Goal: Task Accomplishment & Management: Manage account settings

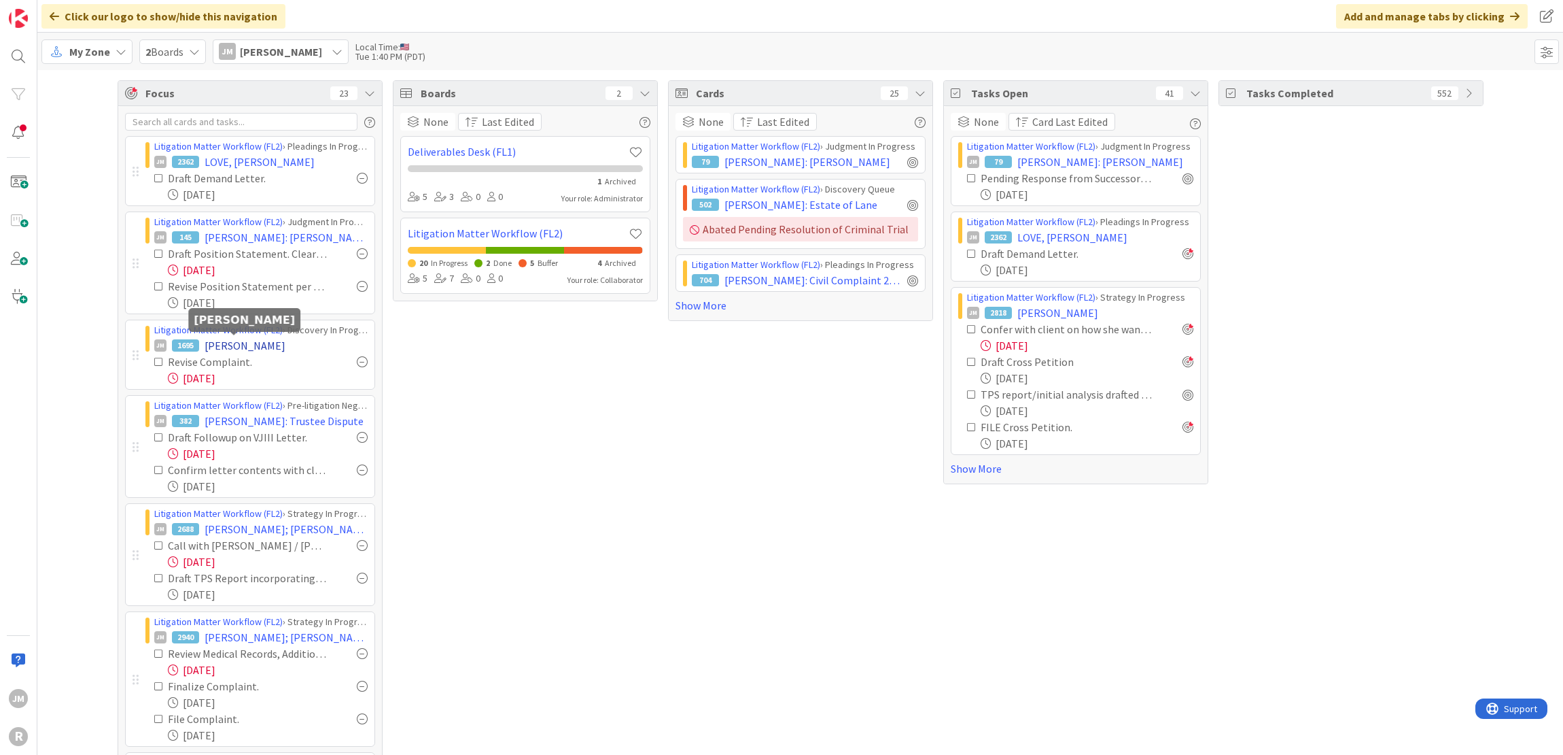
click at [234, 347] on span "[PERSON_NAME]" at bounding box center [245, 345] width 81 height 16
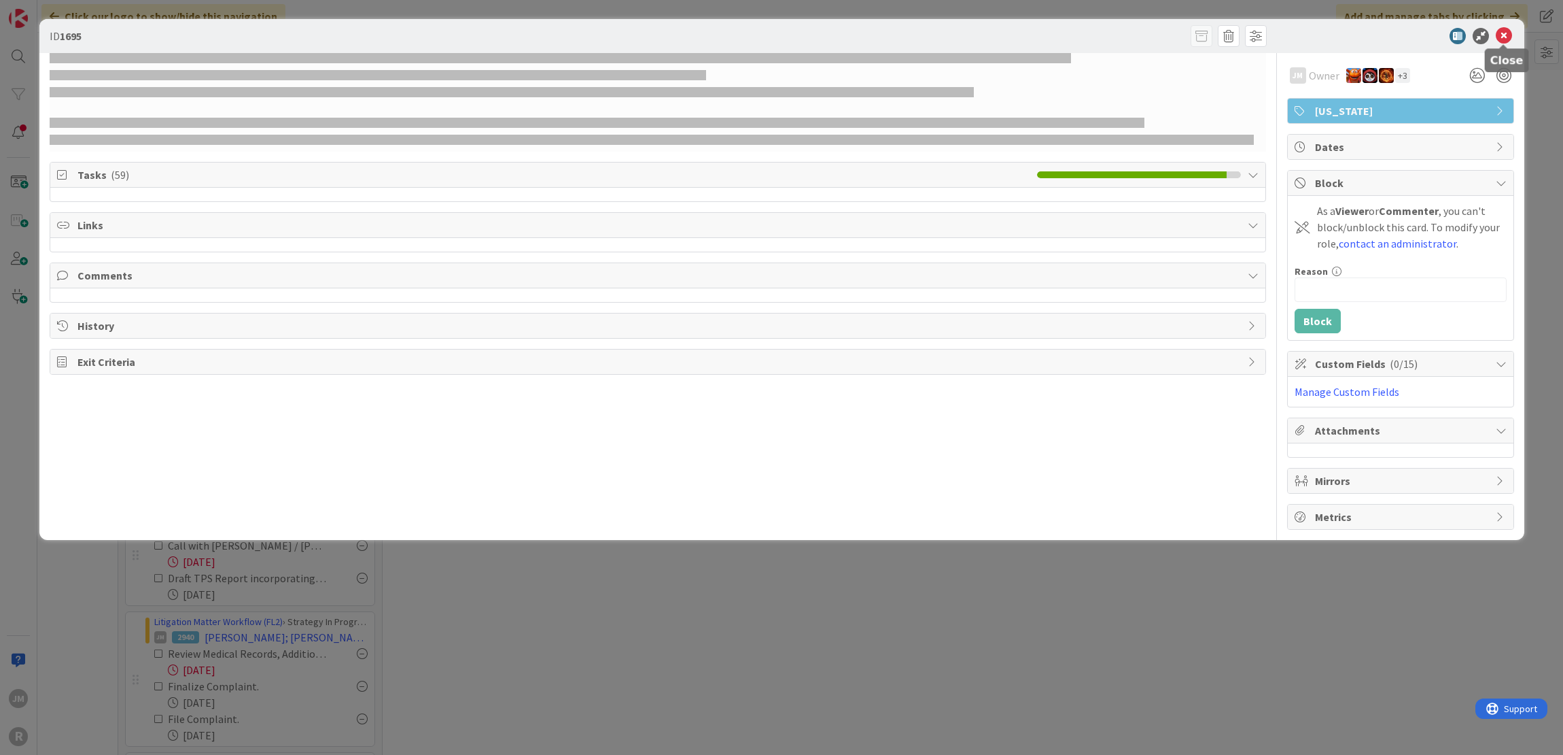
click at [1509, 35] on icon at bounding box center [1504, 36] width 16 height 16
click at [1225, 621] on div "ID 1695 JM Owner + 3 [US_STATE] Tasks ( 59 ) Links Comments History Exit Criter…" at bounding box center [781, 377] width 1563 height 755
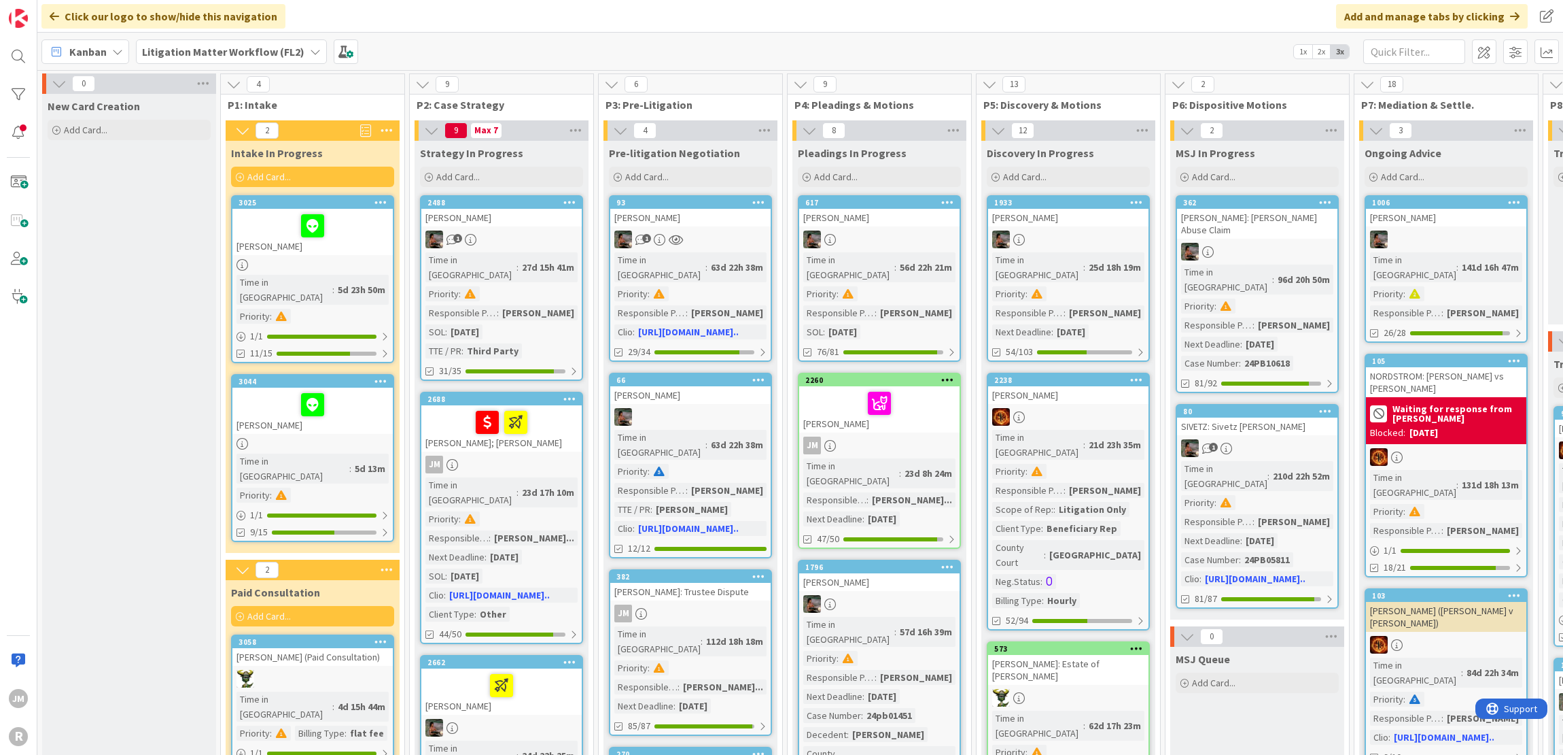
click at [118, 51] on icon at bounding box center [117, 51] width 11 height 11
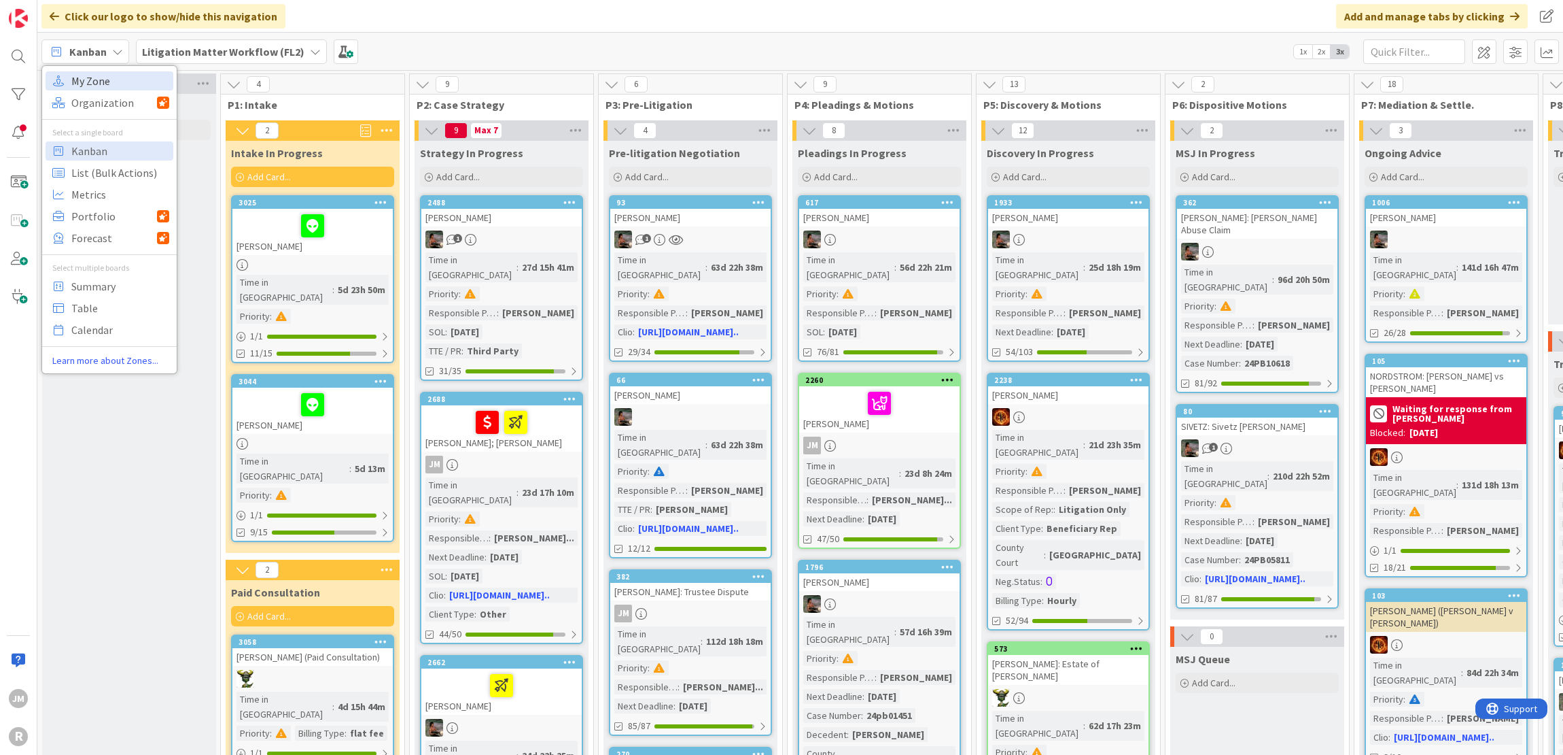
click at [115, 78] on span "My Zone" at bounding box center [120, 81] width 98 height 20
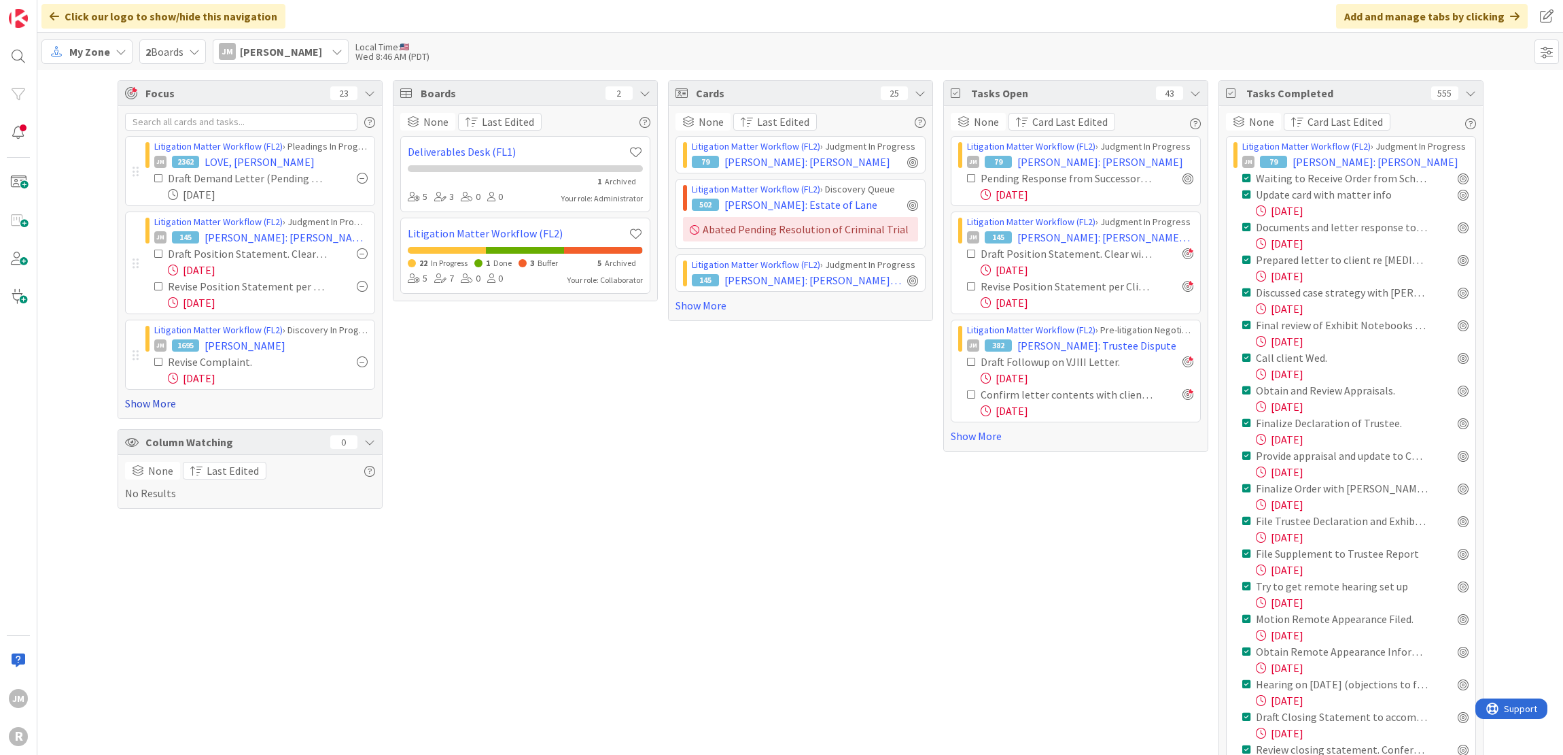
click at [138, 404] on link "Show More" at bounding box center [250, 403] width 250 height 16
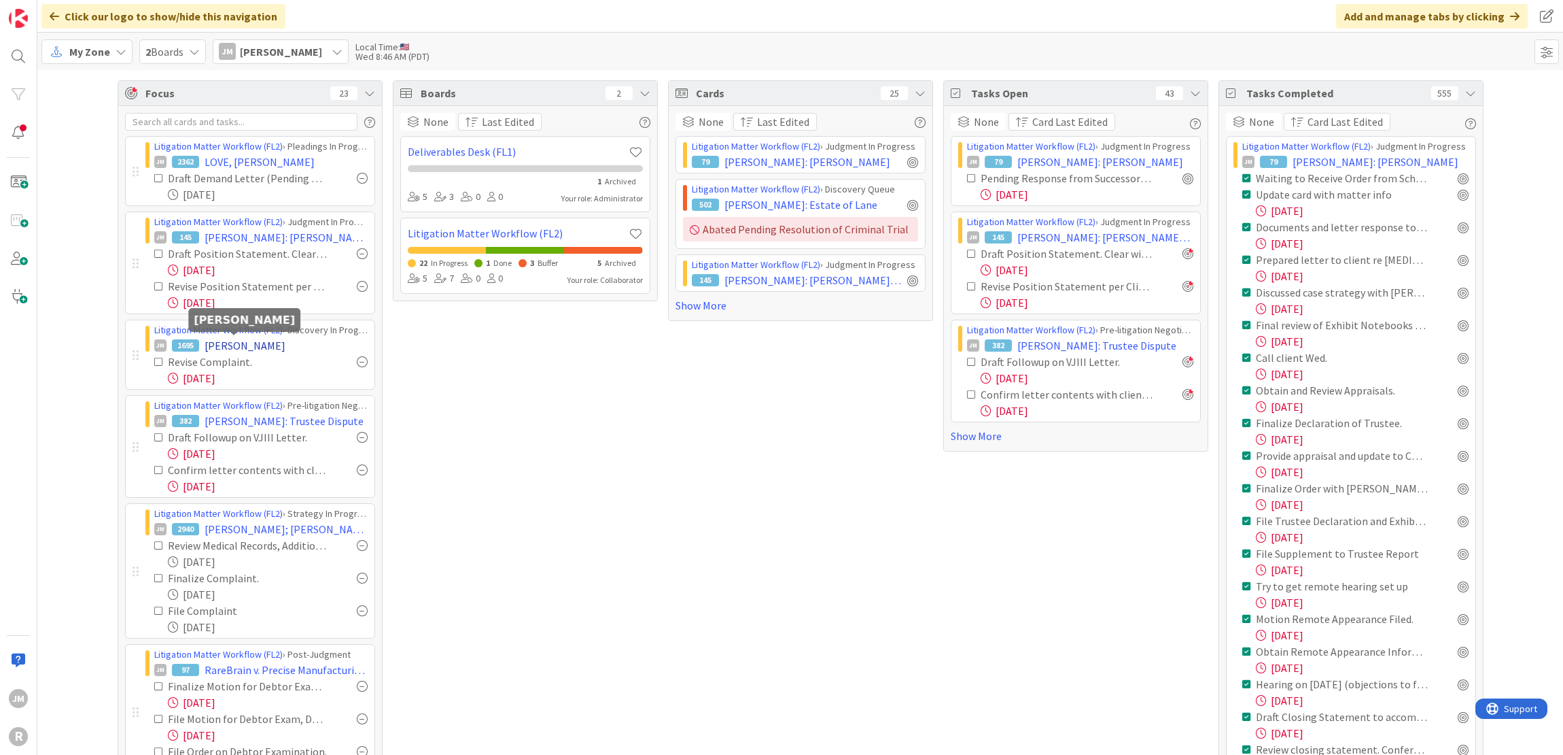
click at [235, 343] on span "[PERSON_NAME]" at bounding box center [245, 345] width 81 height 16
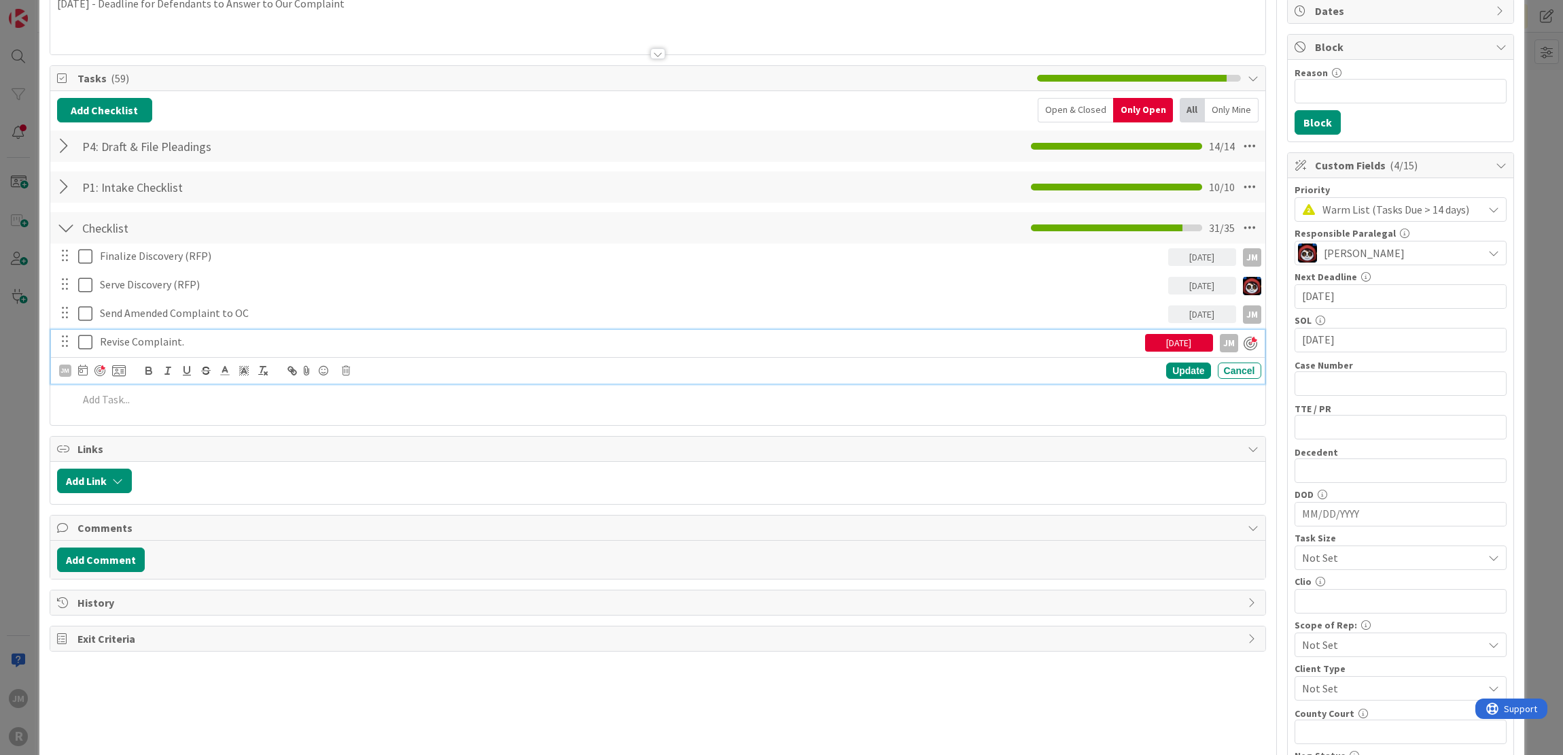
click at [171, 343] on p "Revise Complaint." at bounding box center [620, 342] width 1040 height 16
click at [82, 370] on icon at bounding box center [83, 369] width 10 height 11
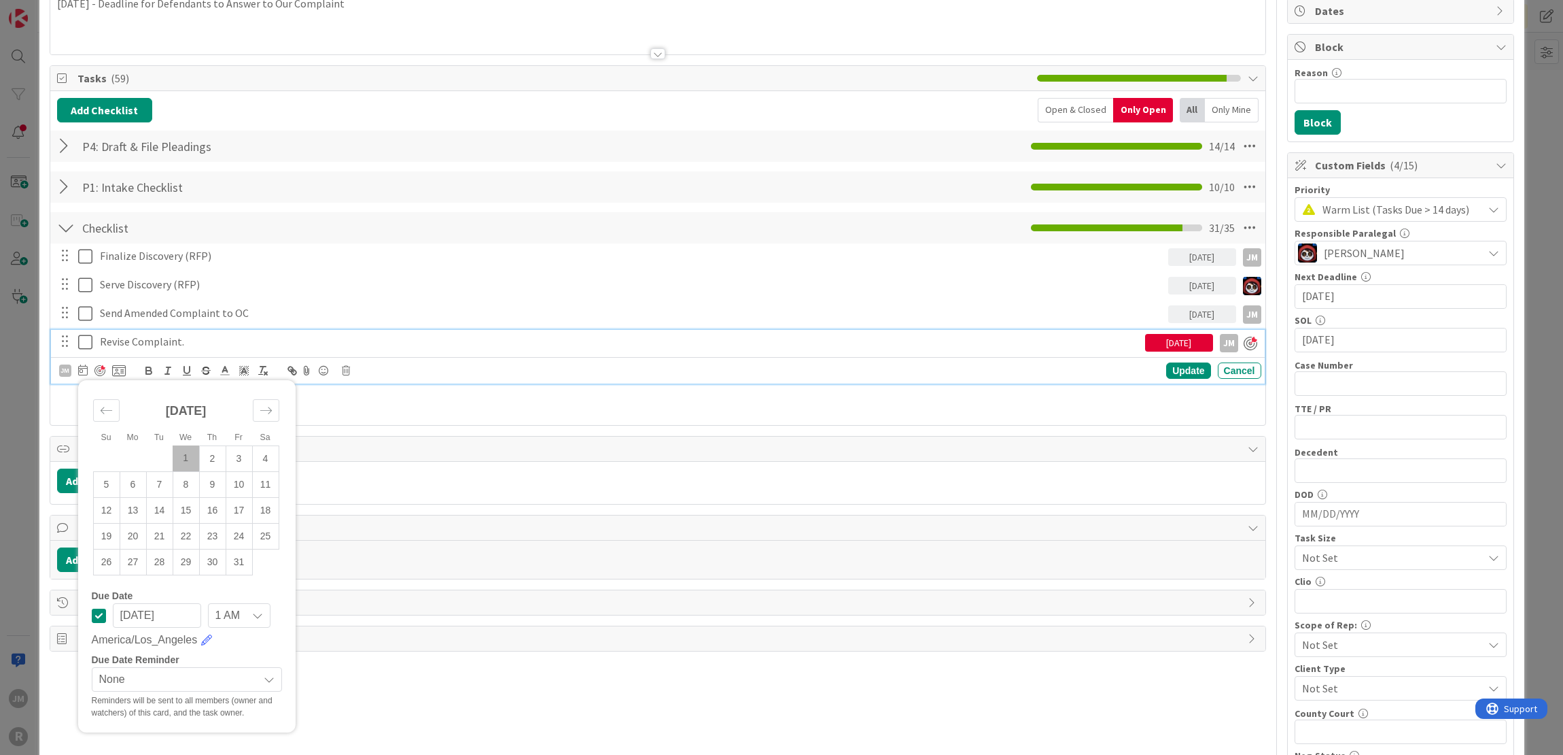
click at [184, 456] on td "1" at bounding box center [186, 458] width 27 height 26
type input "[DATE]"
click at [1183, 368] on div "Update" at bounding box center [1188, 371] width 44 height 16
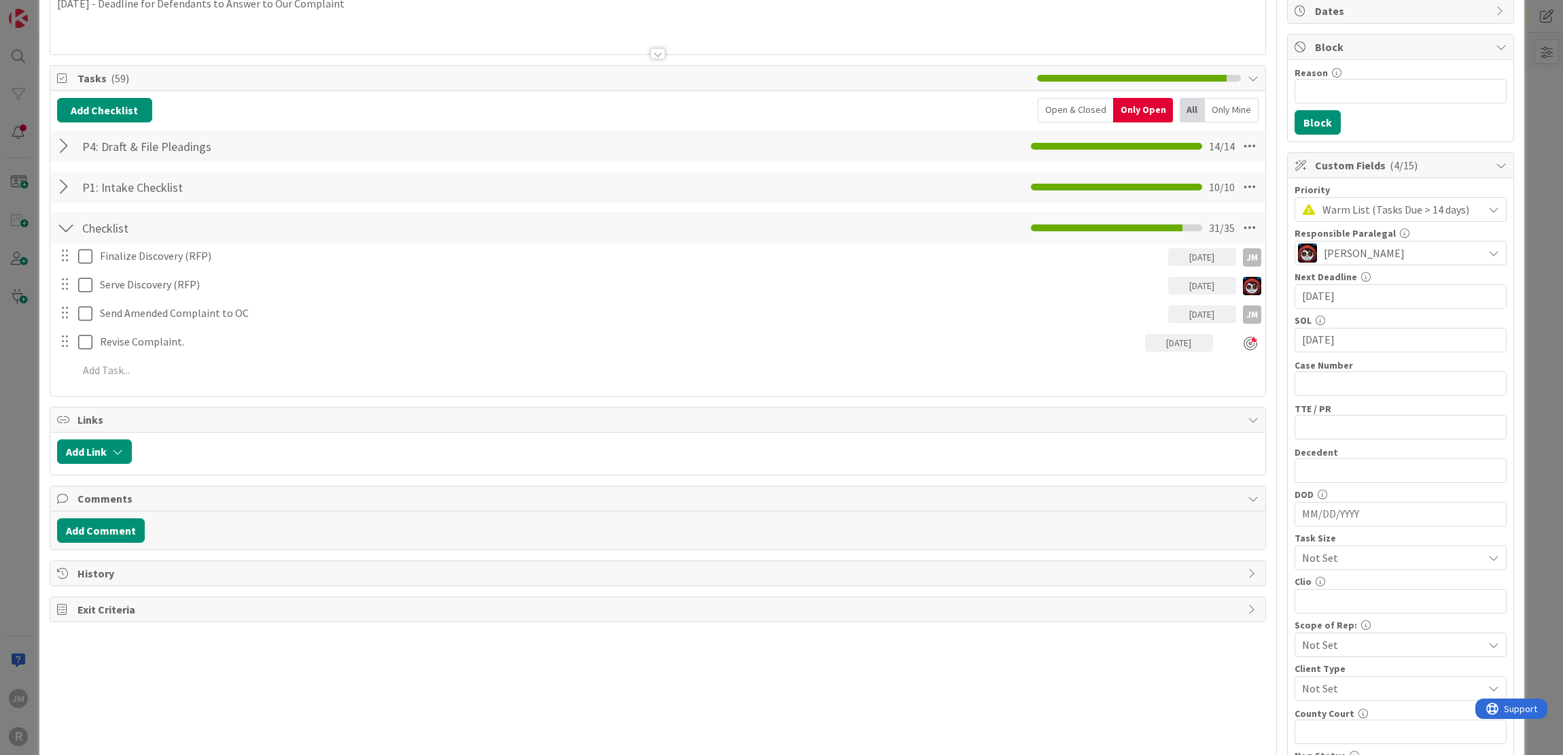
click at [30, 375] on div "ID 1695 Litigation Matter Workflow (FL2) Discovery In Progress Title 14 / 128 G…" at bounding box center [781, 377] width 1563 height 755
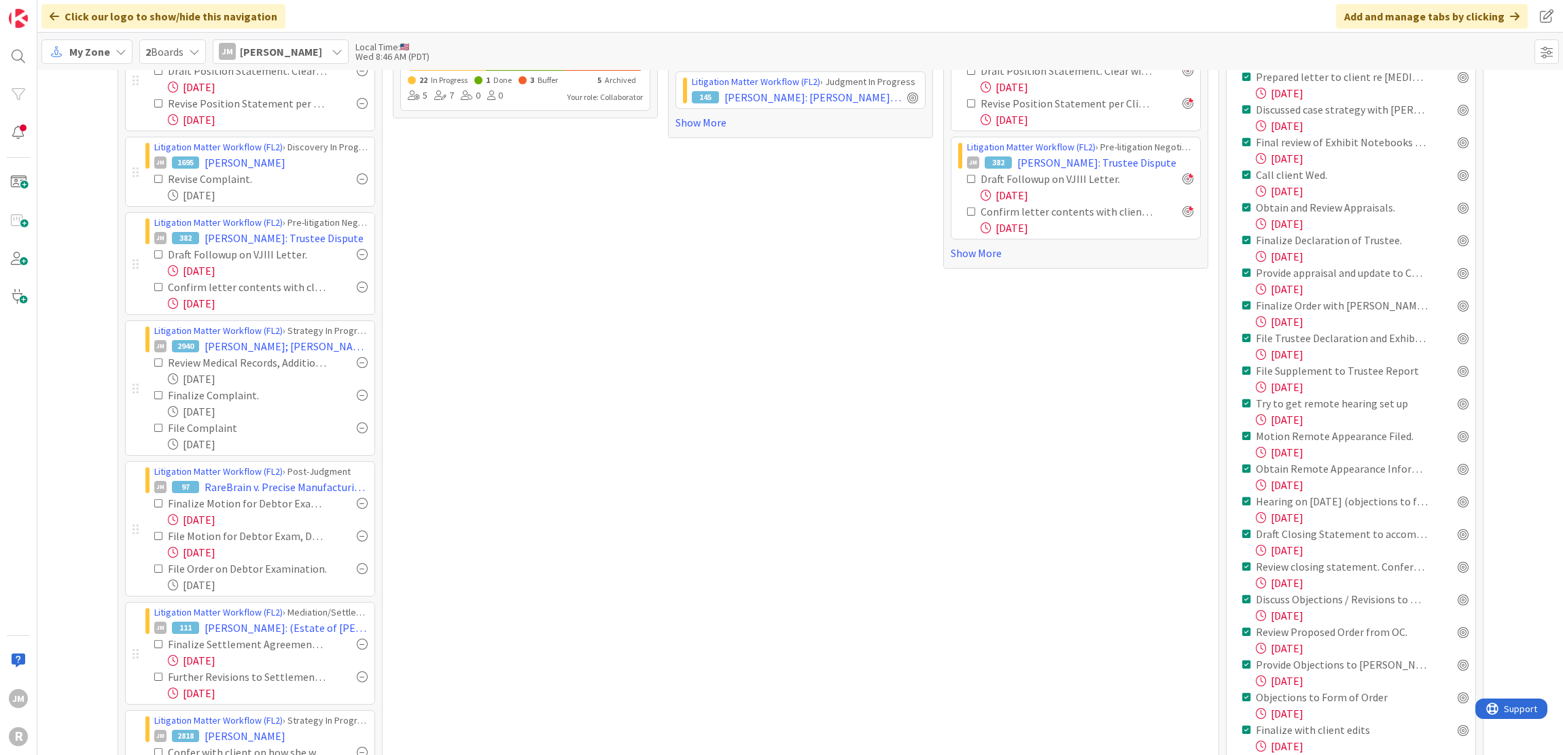
scroll to position [204, 0]
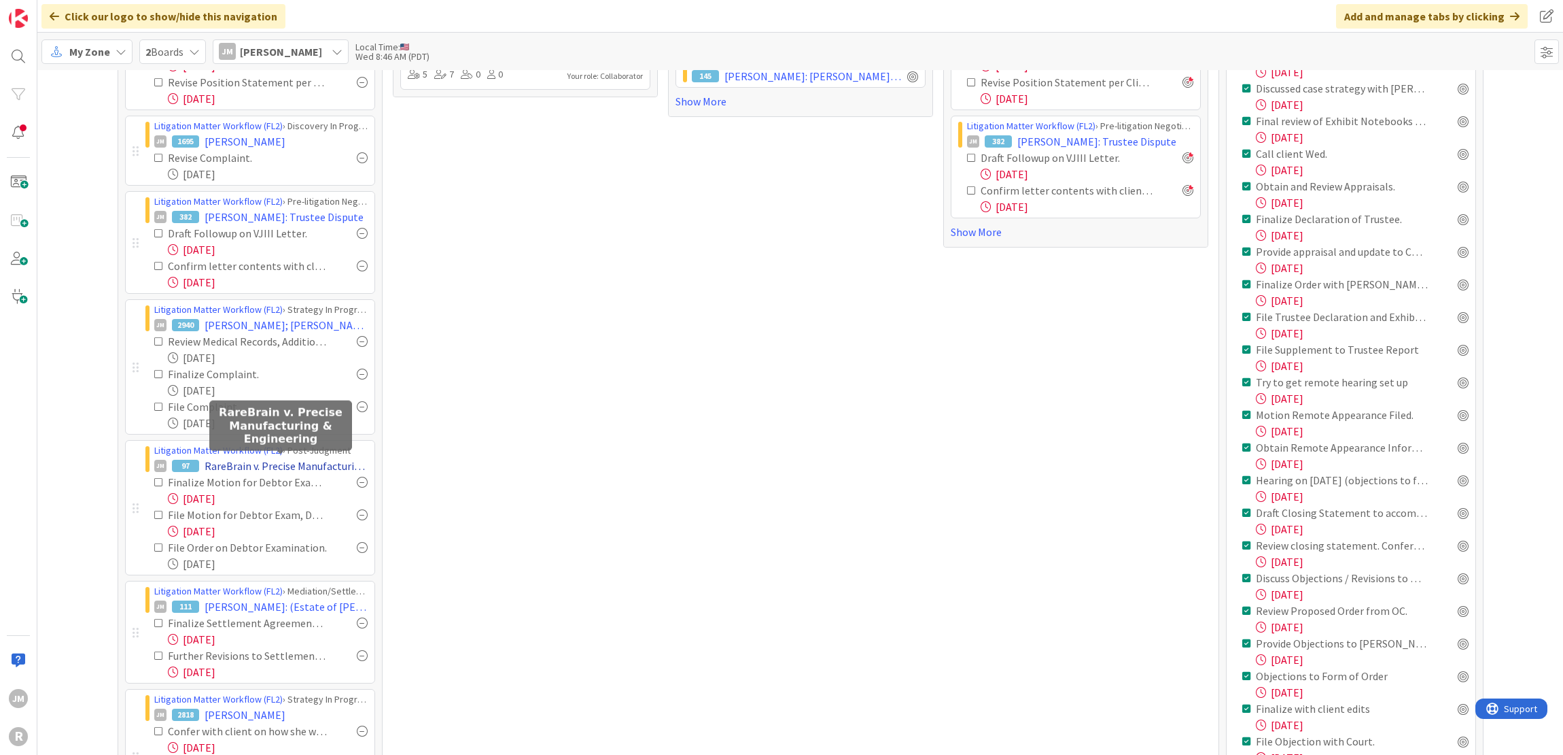
click at [256, 464] on span "RareBrain v. Precise Manufacturing & Engineering" at bounding box center [286, 465] width 163 height 16
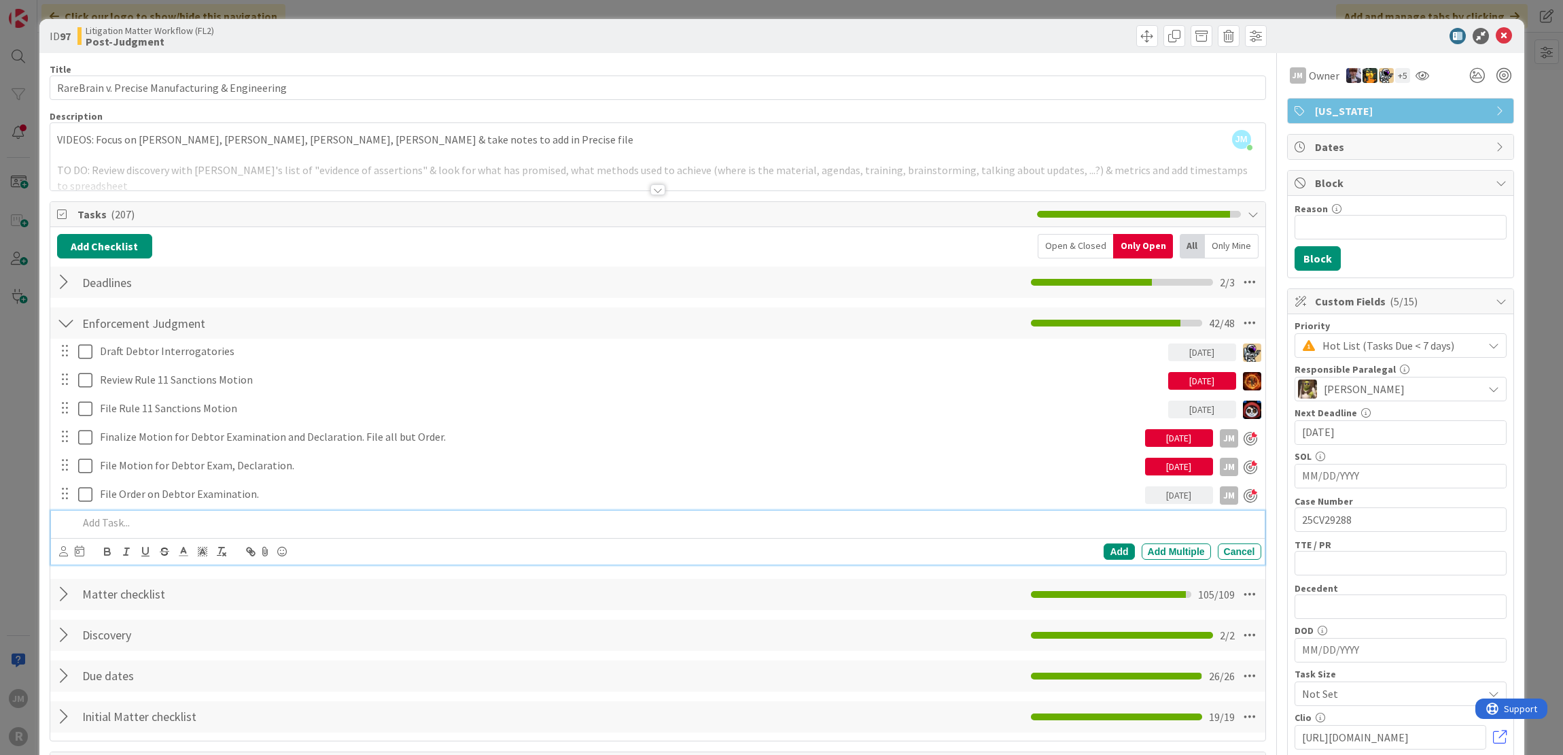
click at [154, 516] on p at bounding box center [667, 523] width 1178 height 16
click at [61, 550] on icon at bounding box center [63, 551] width 9 height 10
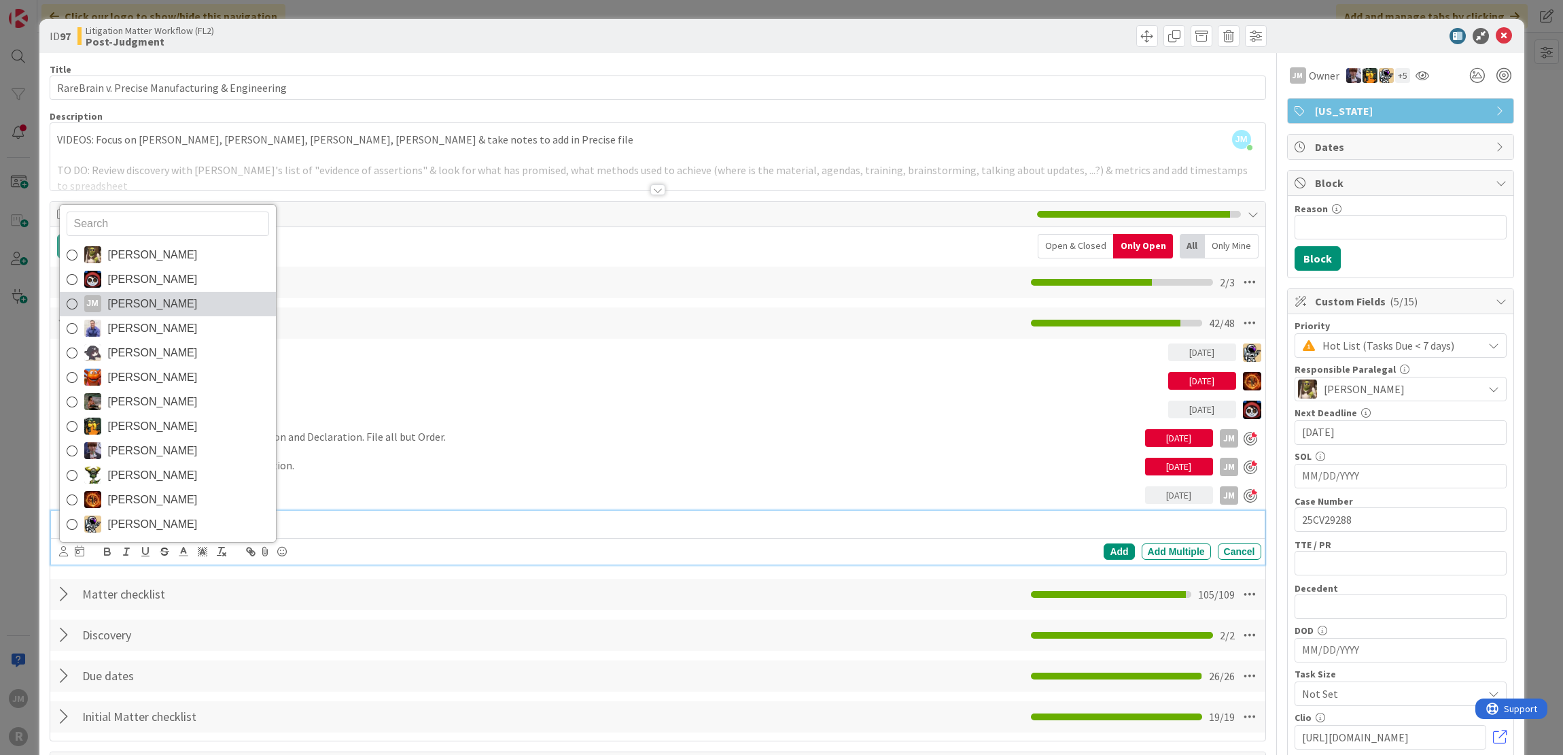
click at [132, 298] on span "[PERSON_NAME]" at bounding box center [153, 304] width 90 height 20
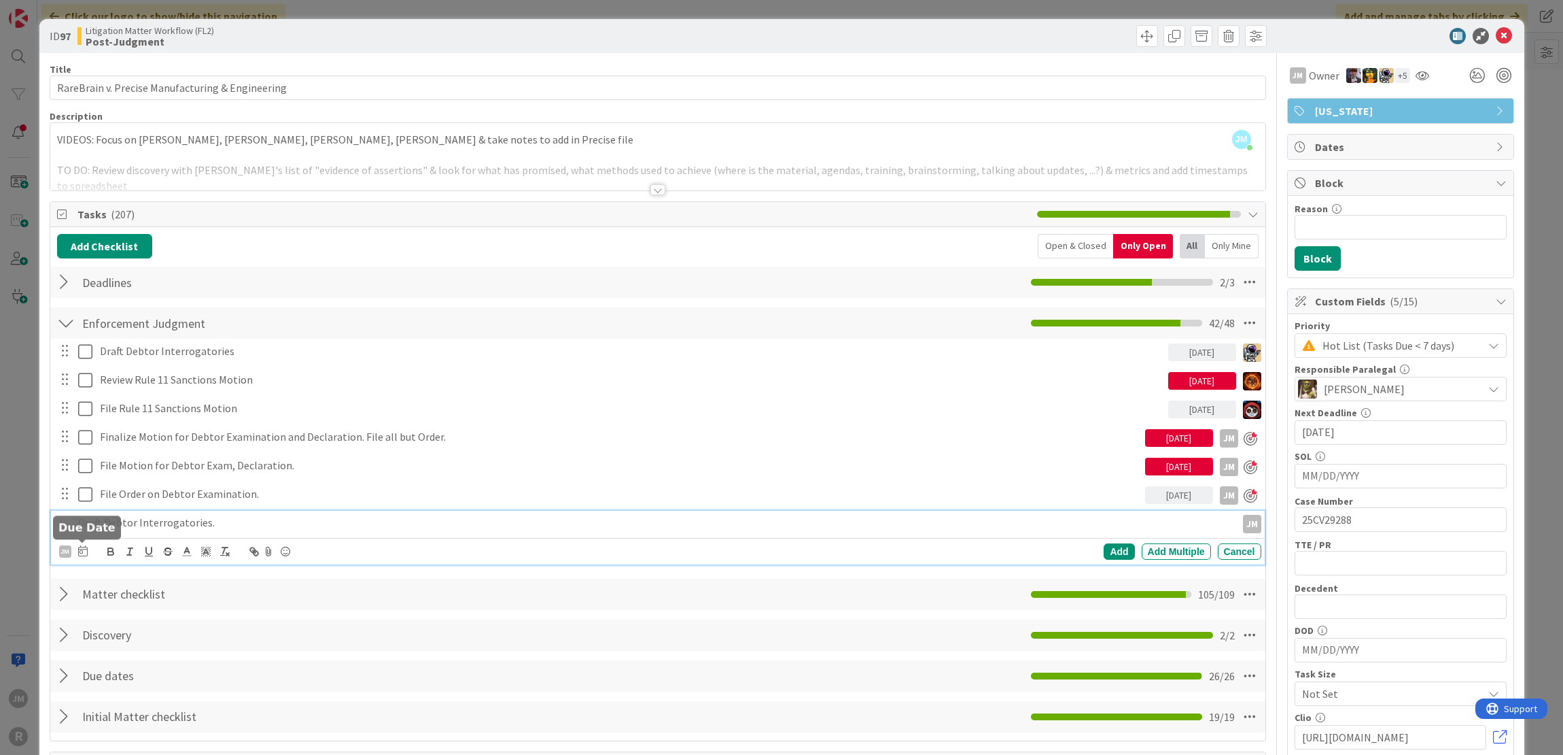
click at [82, 551] on icon at bounding box center [83, 550] width 10 height 11
click at [185, 634] on td "1" at bounding box center [186, 639] width 27 height 26
type input "[DATE]"
click at [1104, 551] on div "Add" at bounding box center [1119, 551] width 31 height 16
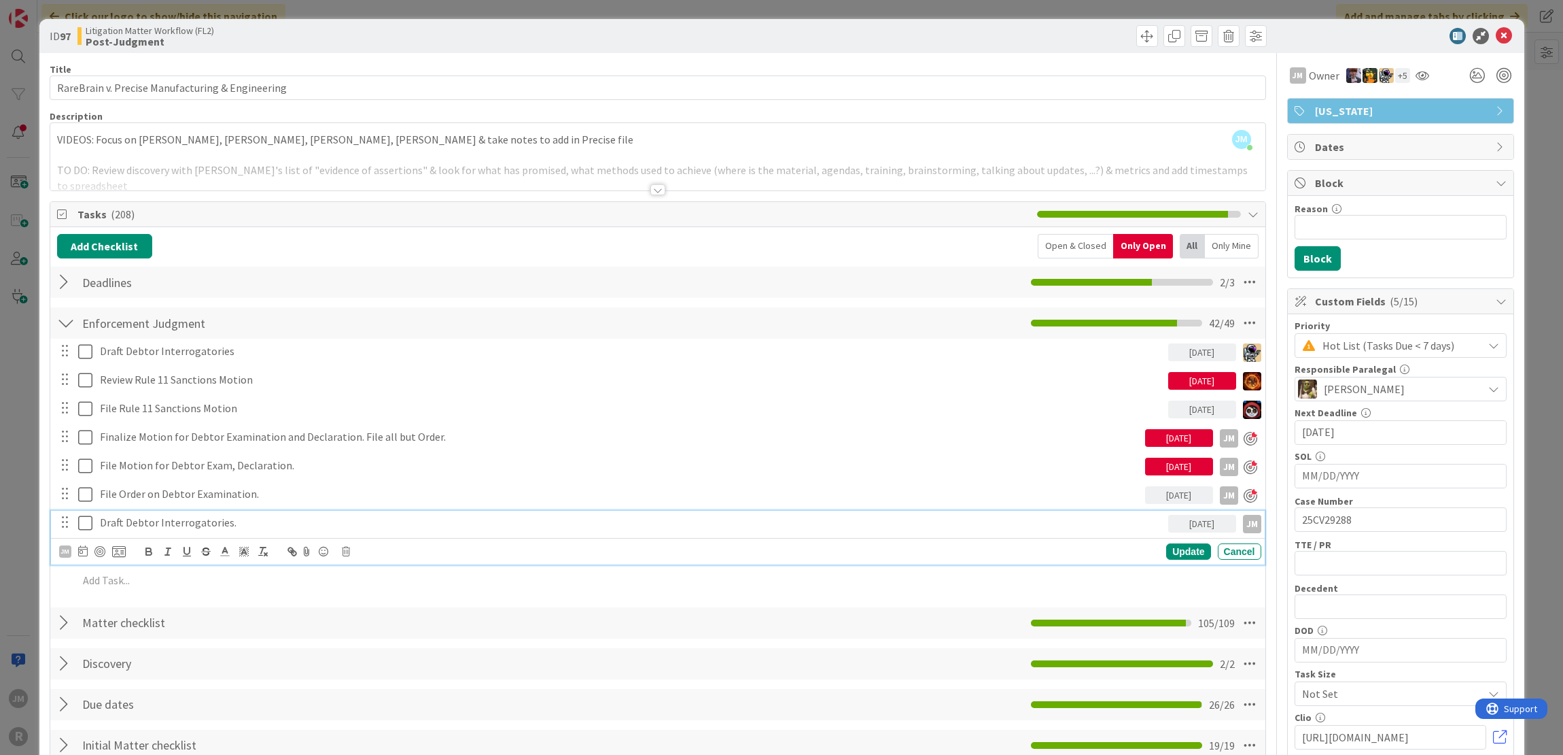
click at [165, 520] on p "Draft Debtor Interrogatories." at bounding box center [631, 523] width 1063 height 16
click at [99, 551] on div at bounding box center [99, 551] width 11 height 11
click at [1187, 547] on div "Update" at bounding box center [1188, 552] width 44 height 16
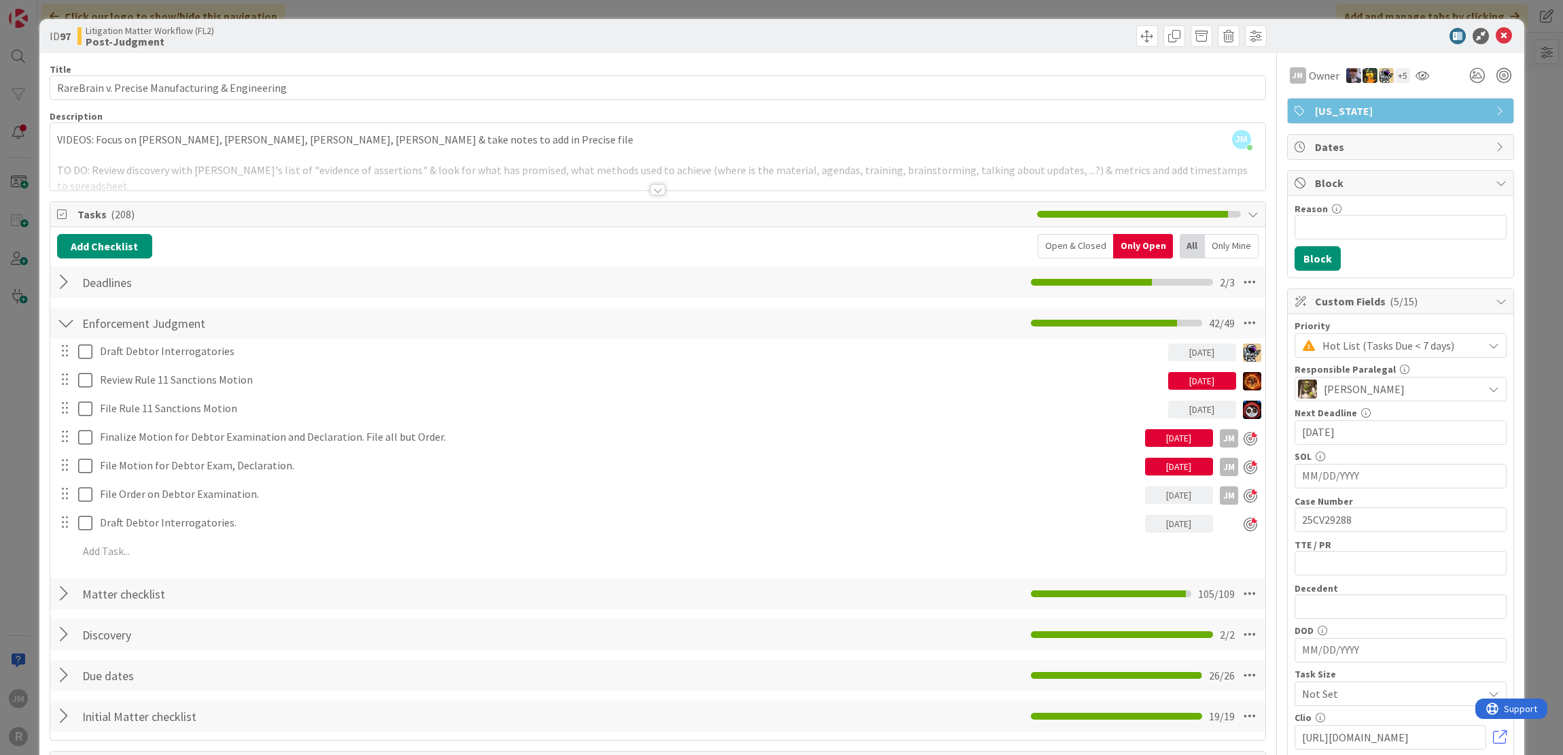
click at [30, 524] on div "ID 97 Litigation Matter Workflow (FL2) Post-Judgment Title 48 / 128 RareBrain v…" at bounding box center [781, 377] width 1563 height 755
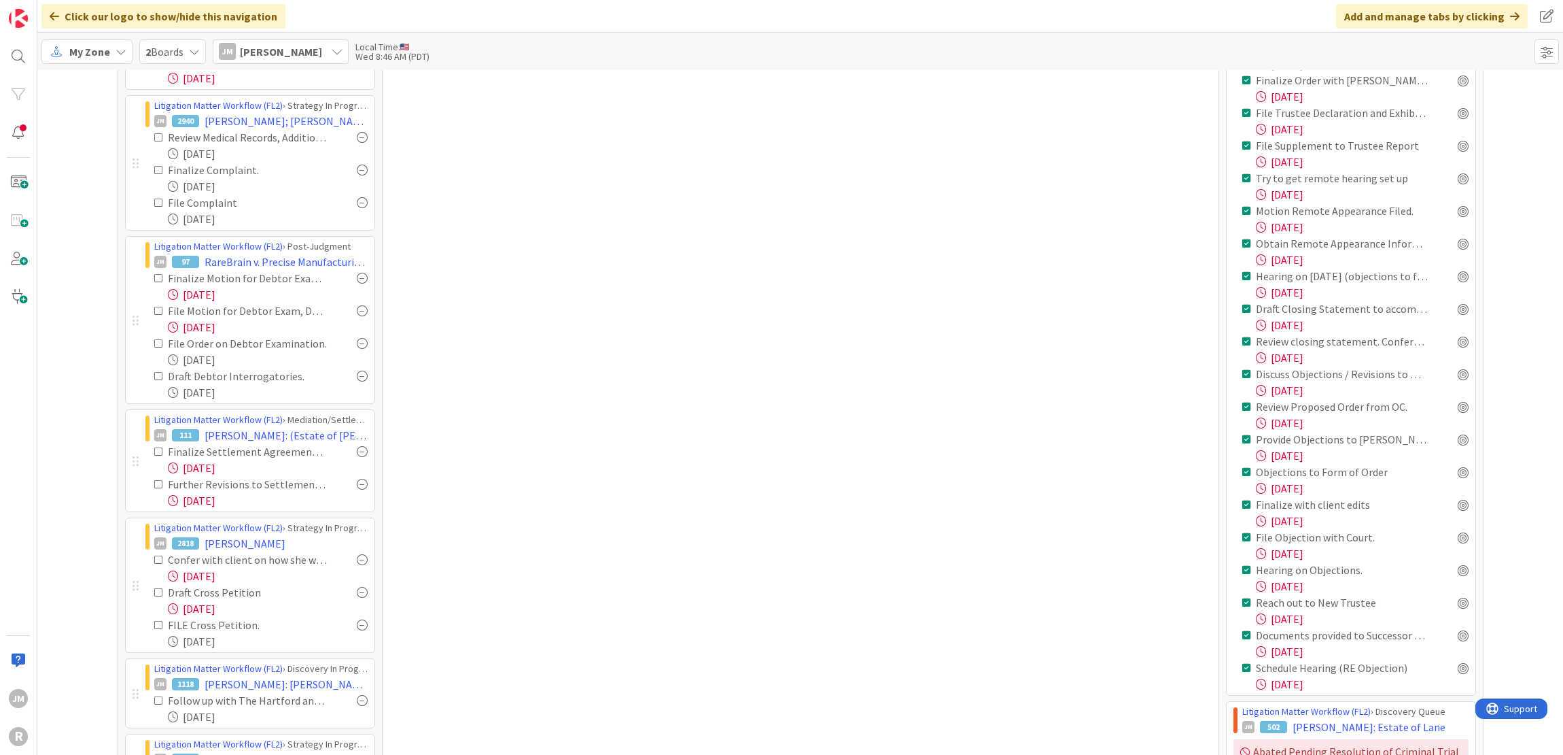
scroll to position [476, 0]
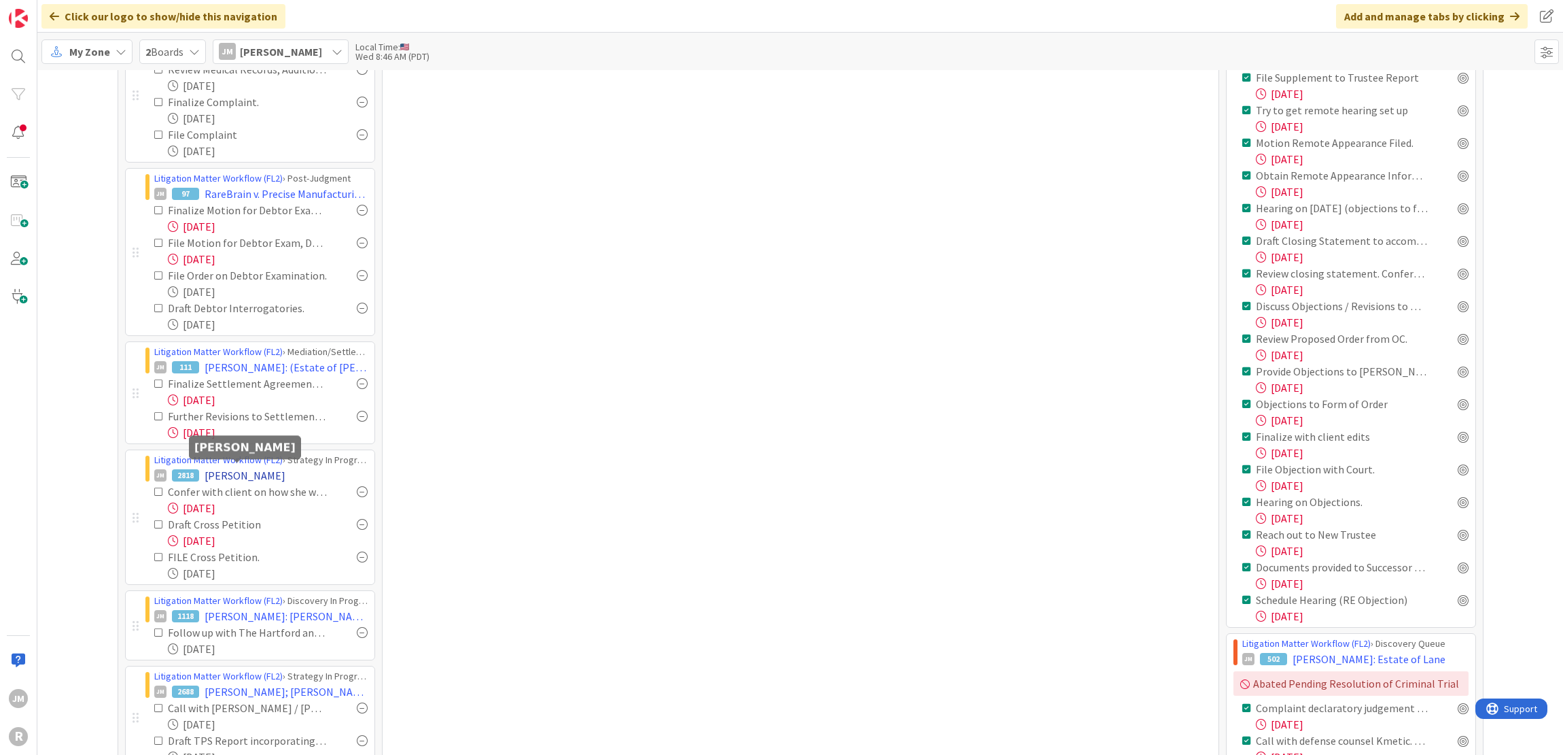
click at [256, 474] on span "[PERSON_NAME]" at bounding box center [245, 475] width 81 height 16
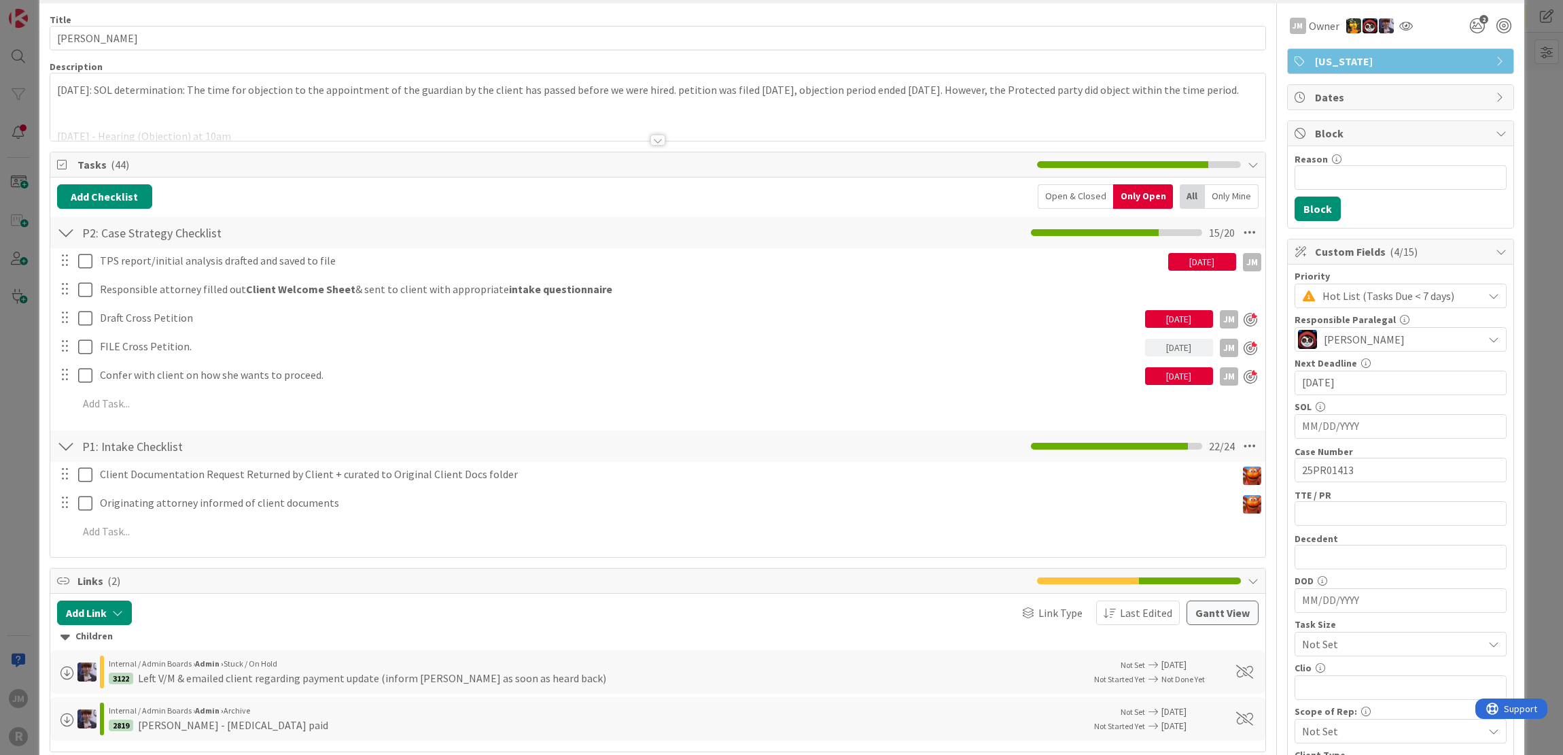
scroll to position [136, 0]
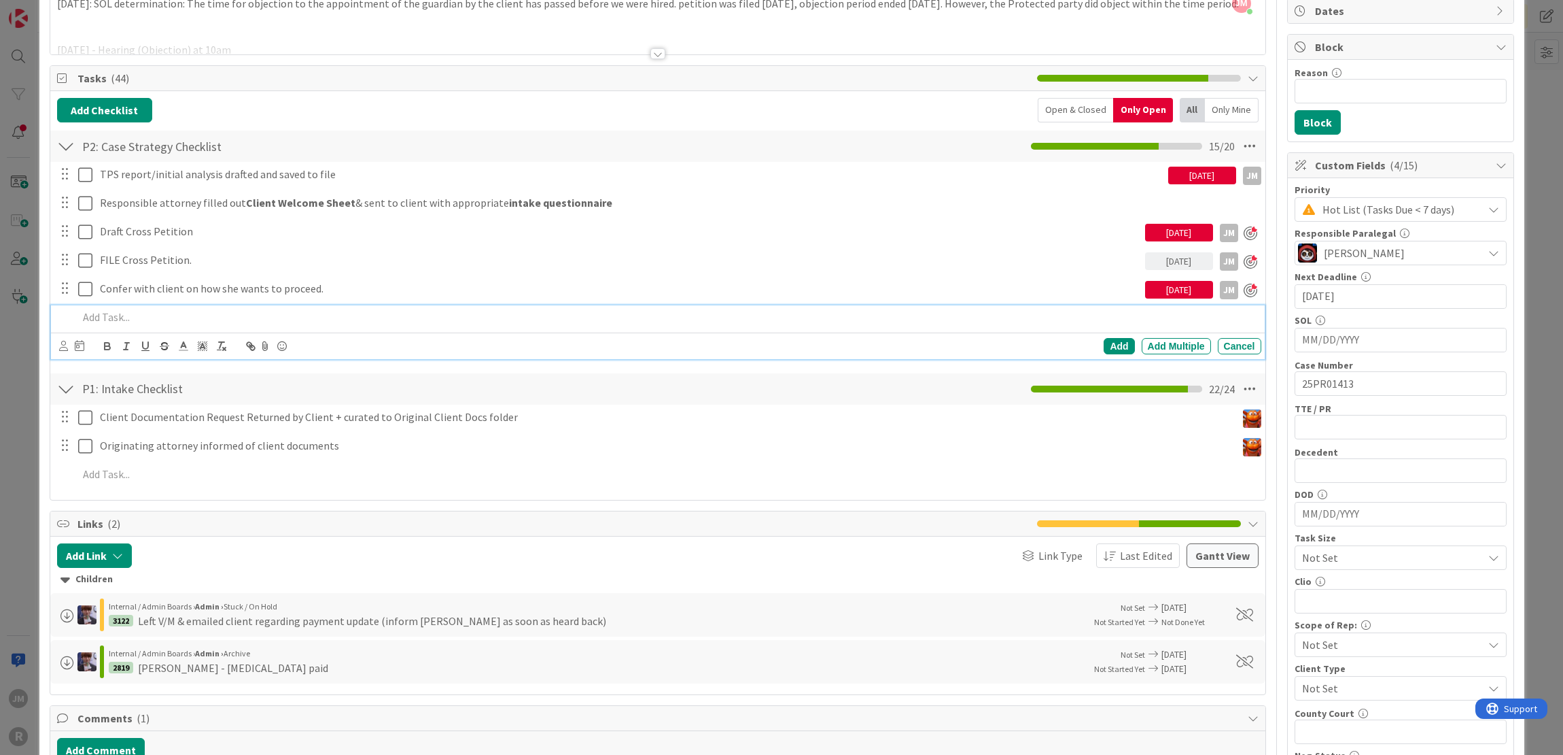
click at [139, 311] on p at bounding box center [667, 317] width 1178 height 16
click at [1111, 344] on div "Add" at bounding box center [1119, 346] width 31 height 16
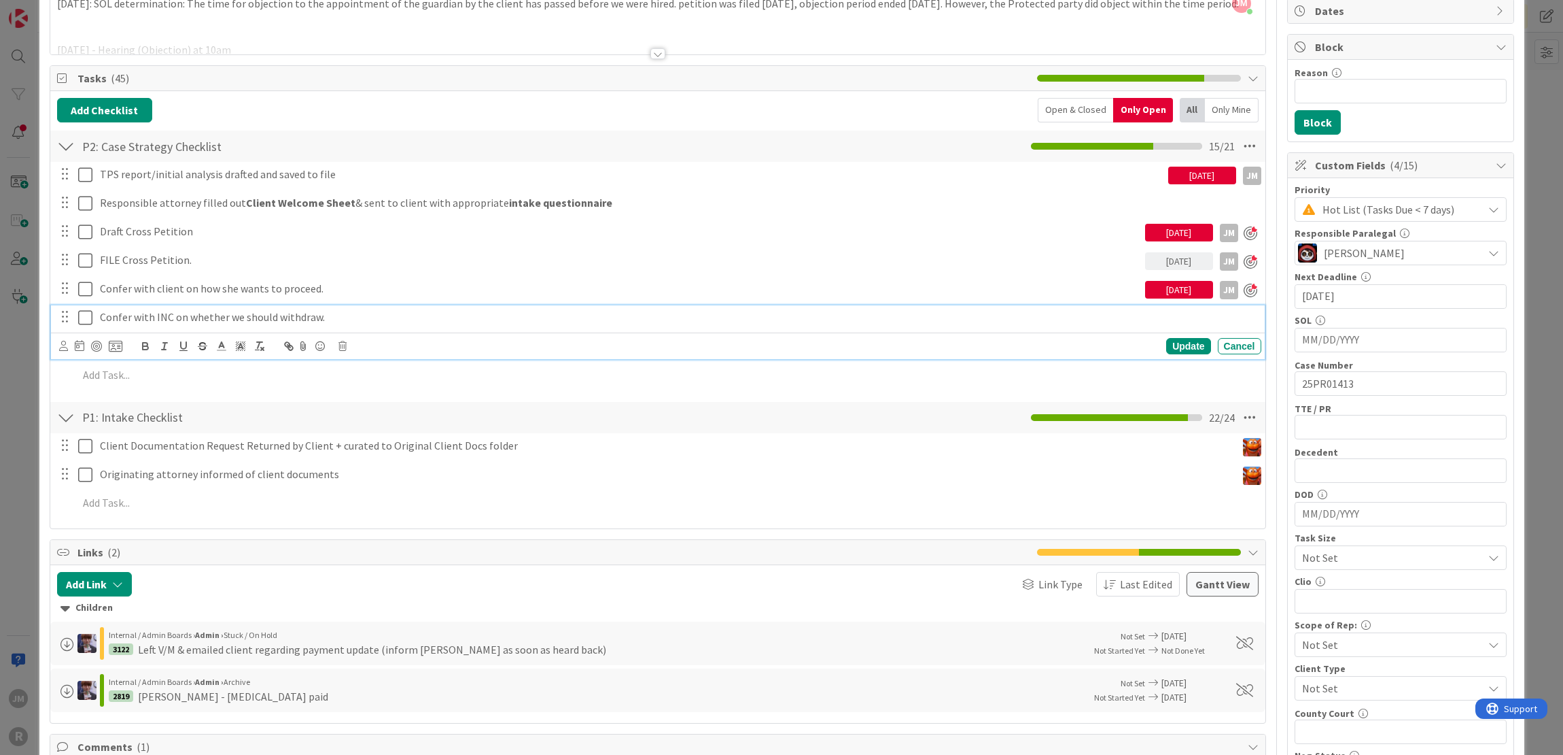
click at [166, 315] on p "Confer with INC on whether we should withdraw." at bounding box center [678, 317] width 1156 height 16
click at [59, 345] on icon at bounding box center [63, 346] width 9 height 10
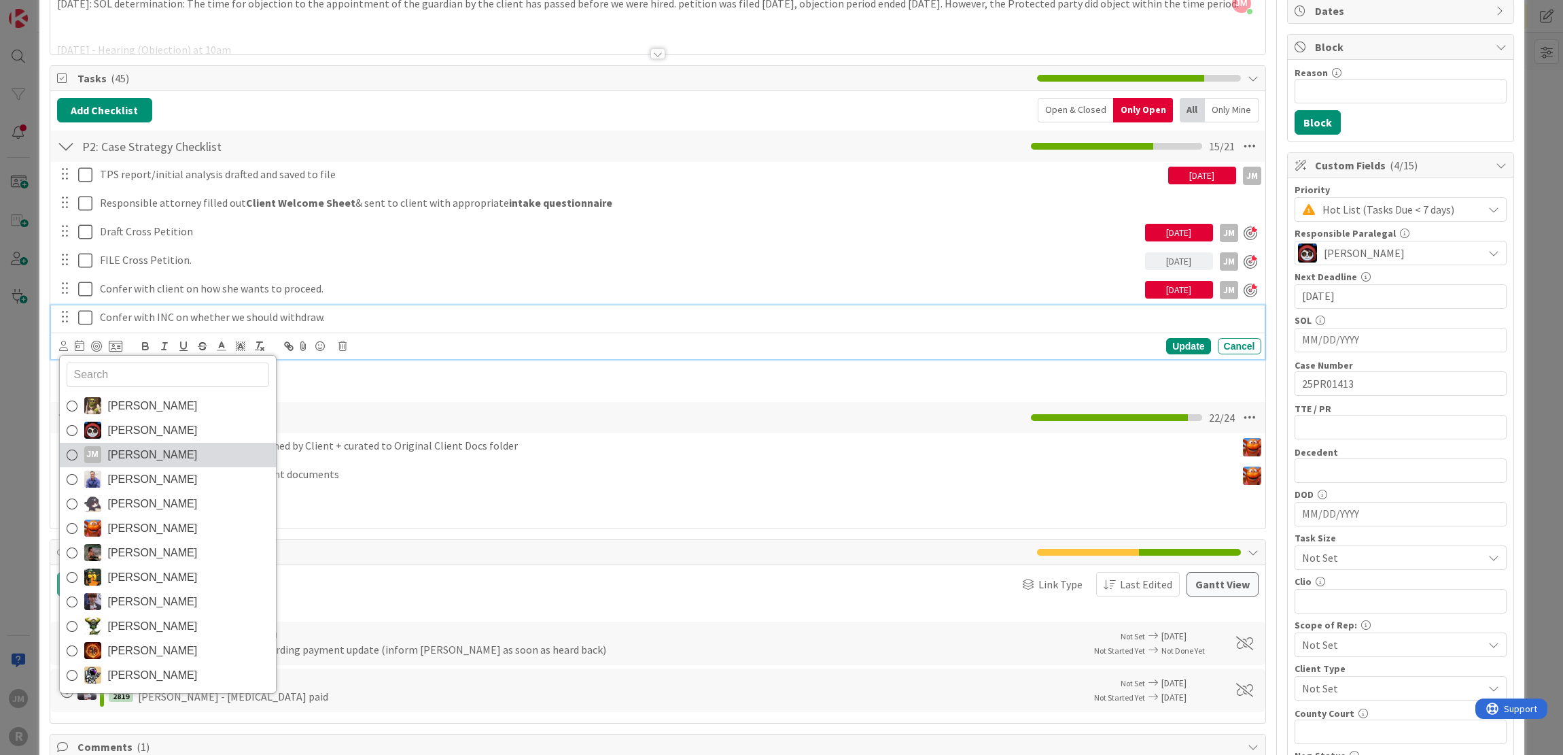
click at [97, 455] on div "JM" at bounding box center [92, 454] width 17 height 17
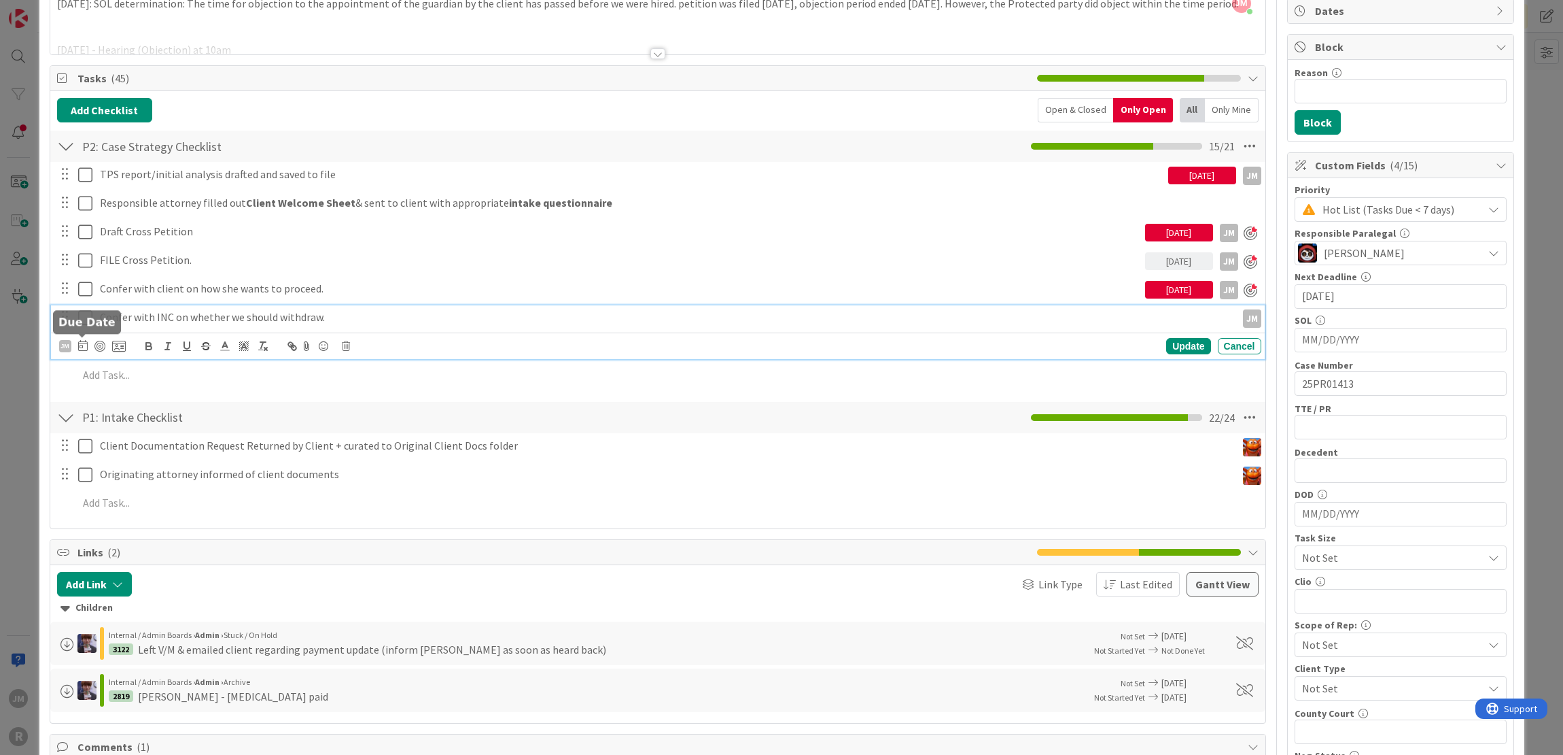
click at [79, 345] on icon at bounding box center [83, 345] width 10 height 11
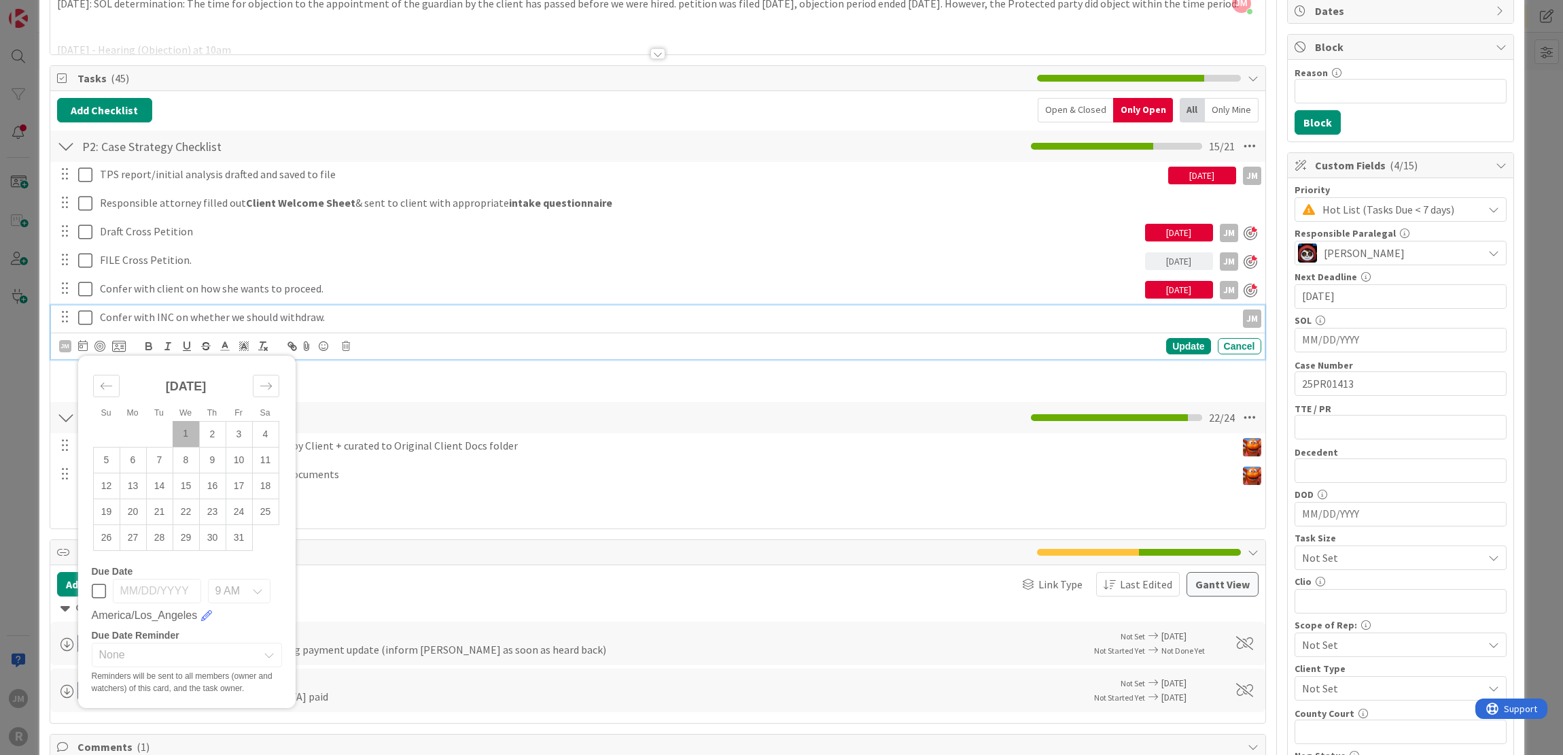
click at [184, 432] on td "1" at bounding box center [186, 434] width 27 height 26
type input "[DATE]"
click at [97, 341] on div at bounding box center [99, 346] width 11 height 11
click at [1185, 345] on div "Update" at bounding box center [1188, 347] width 44 height 16
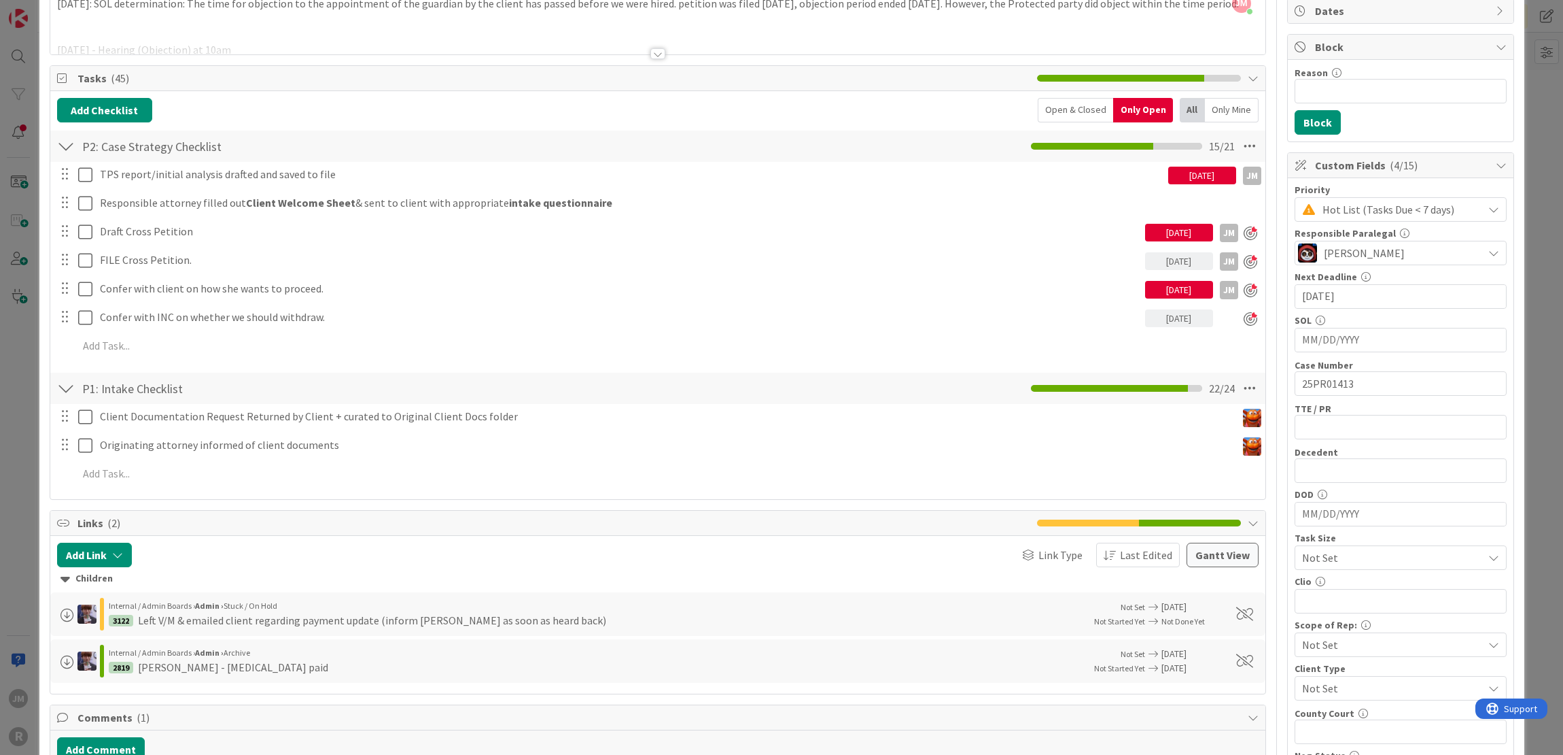
click at [26, 385] on div "ID 2818 Litigation Matter Workflow (FL2) Strategy In Progress Title 15 / 128 SA…" at bounding box center [781, 377] width 1563 height 755
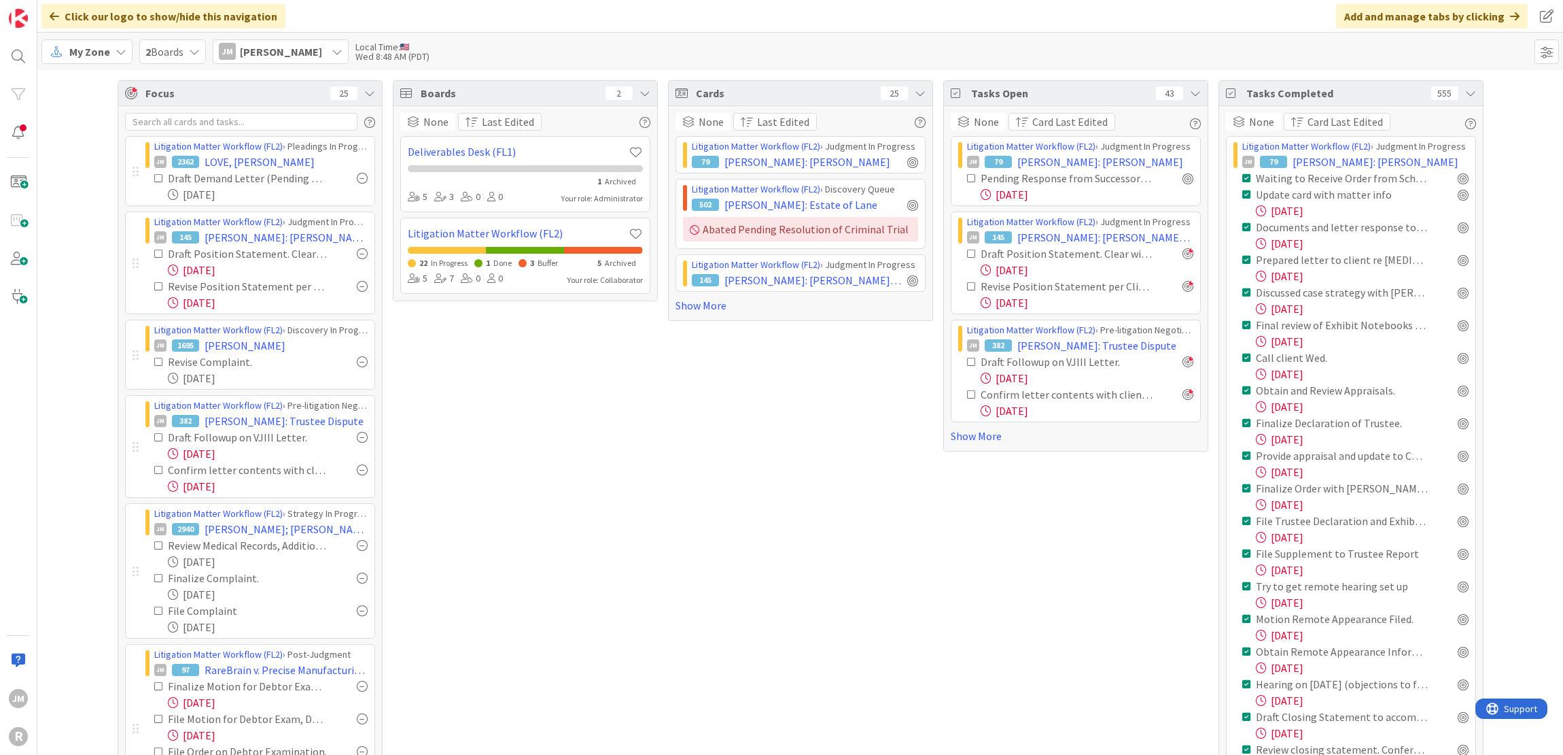
click at [1466, 92] on icon at bounding box center [1471, 93] width 11 height 11
